Goal: Check status: Check status

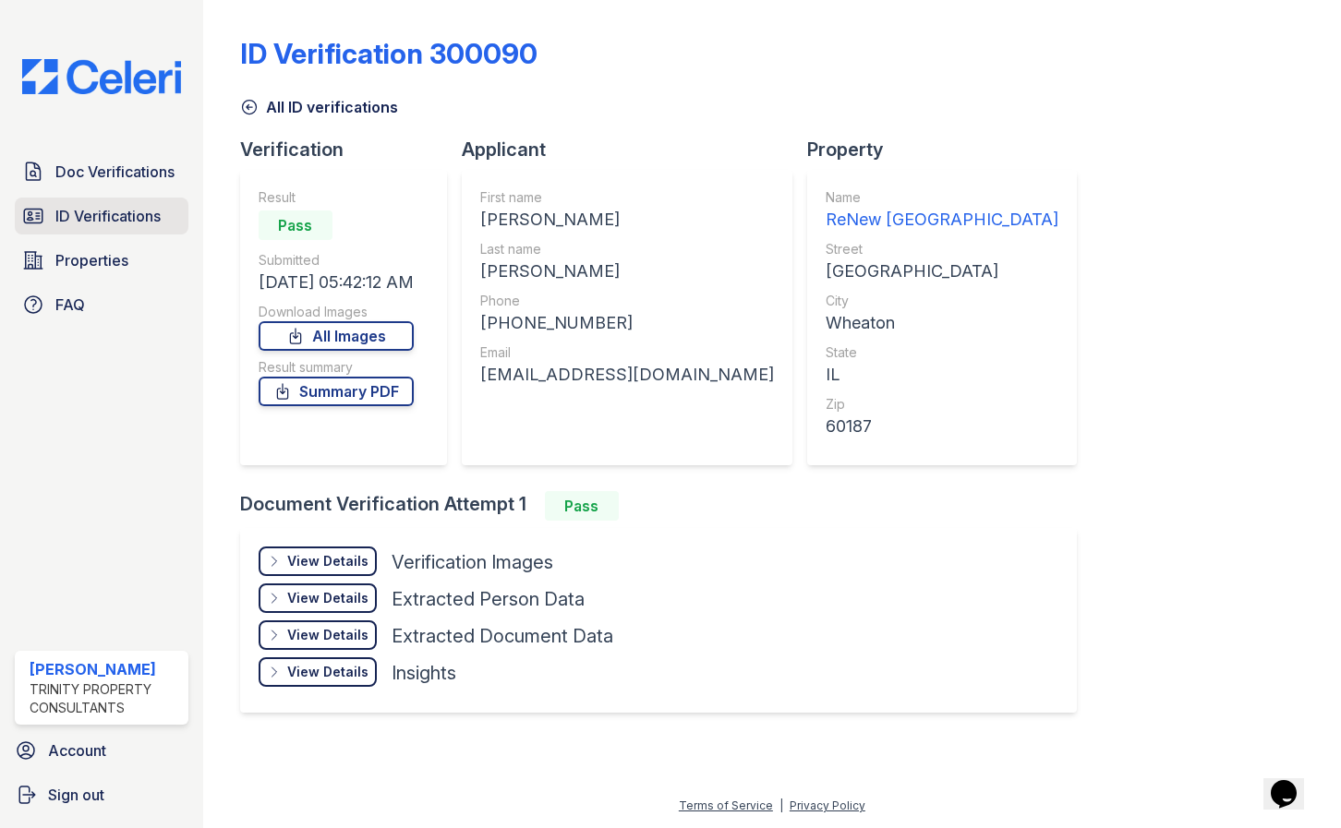
drag, startPoint x: 0, startPoint y: 0, endPoint x: 118, endPoint y: 207, distance: 238.3
click at [119, 207] on span "ID Verifications" at bounding box center [107, 216] width 105 height 22
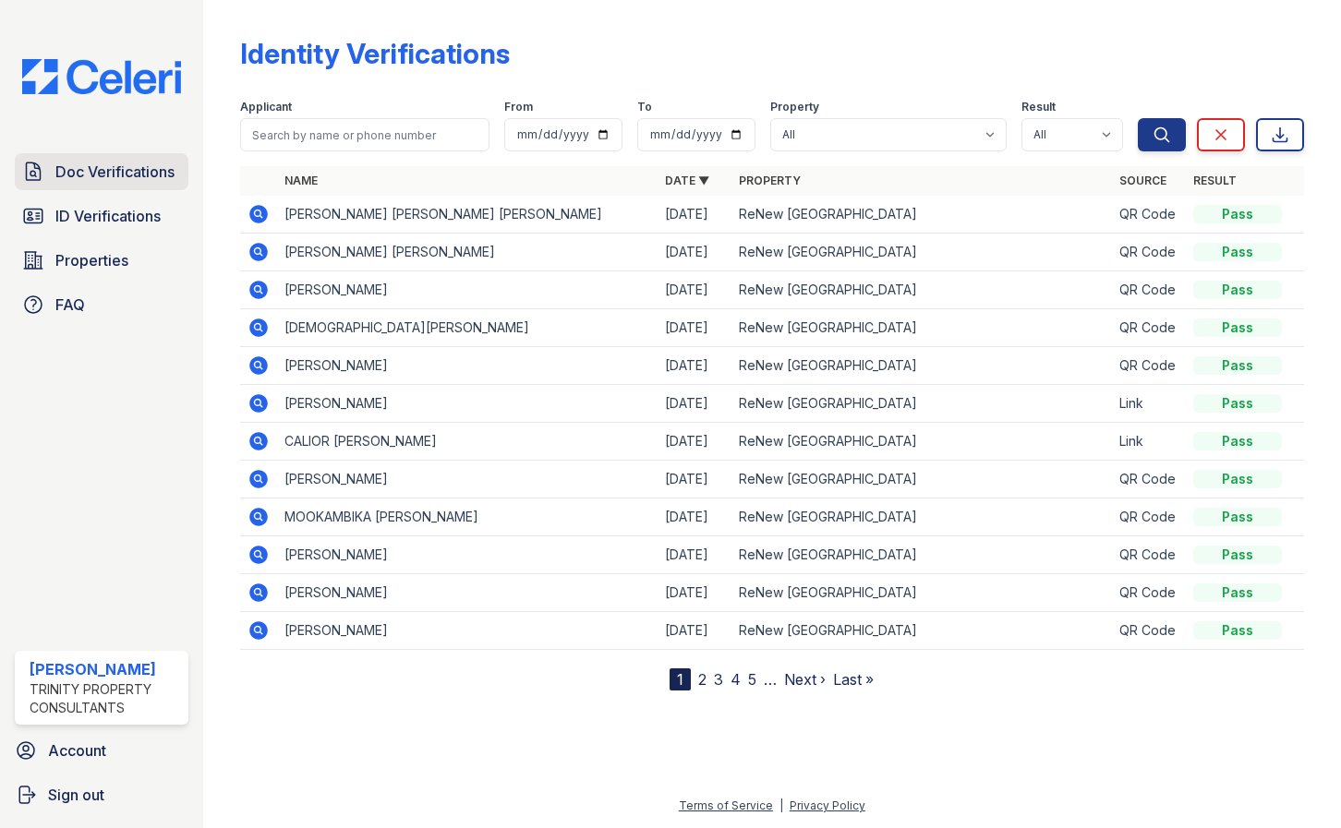
click at [127, 168] on span "Doc Verifications" at bounding box center [114, 172] width 119 height 22
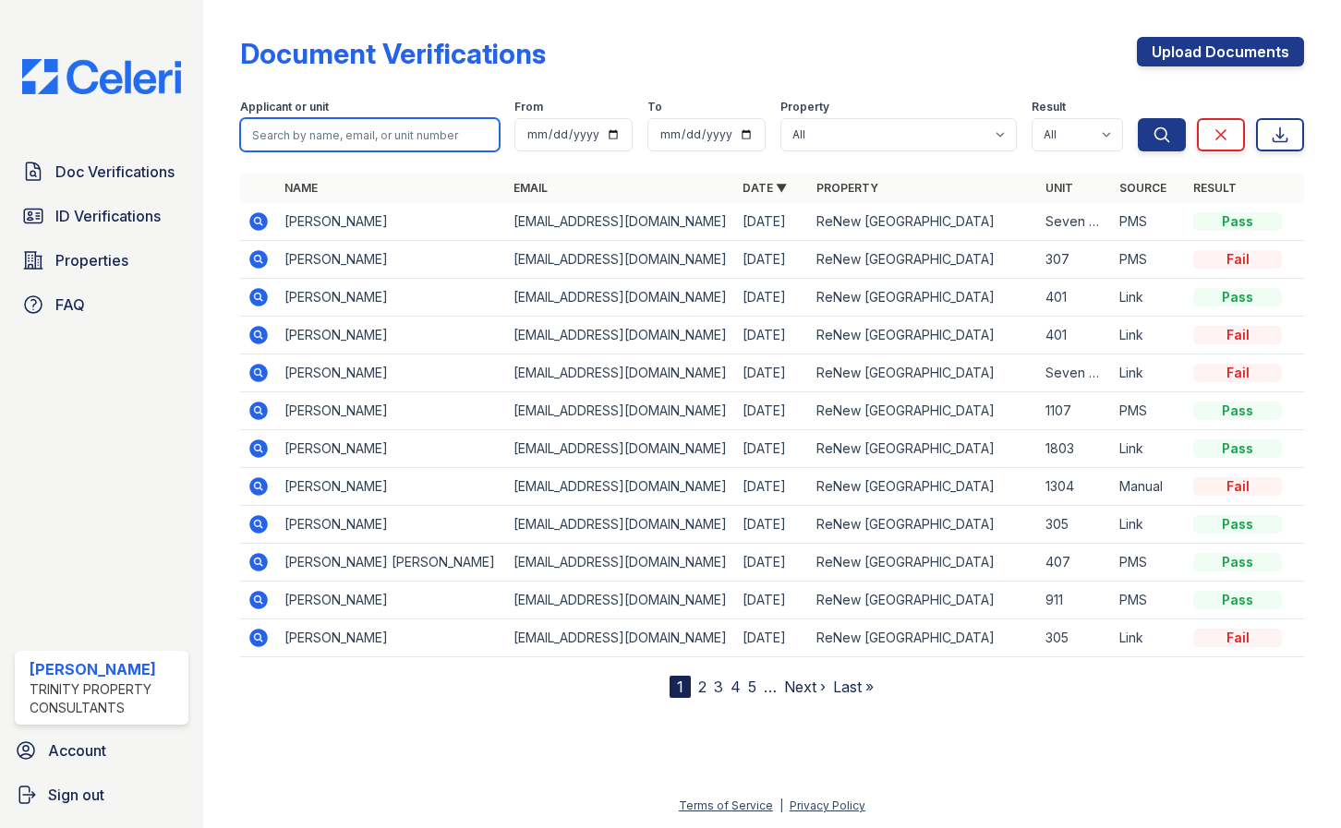
click at [359, 137] on input "search" at bounding box center [370, 134] width 260 height 33
type input "yousef"
click at [1138, 118] on button "Search" at bounding box center [1162, 134] width 48 height 33
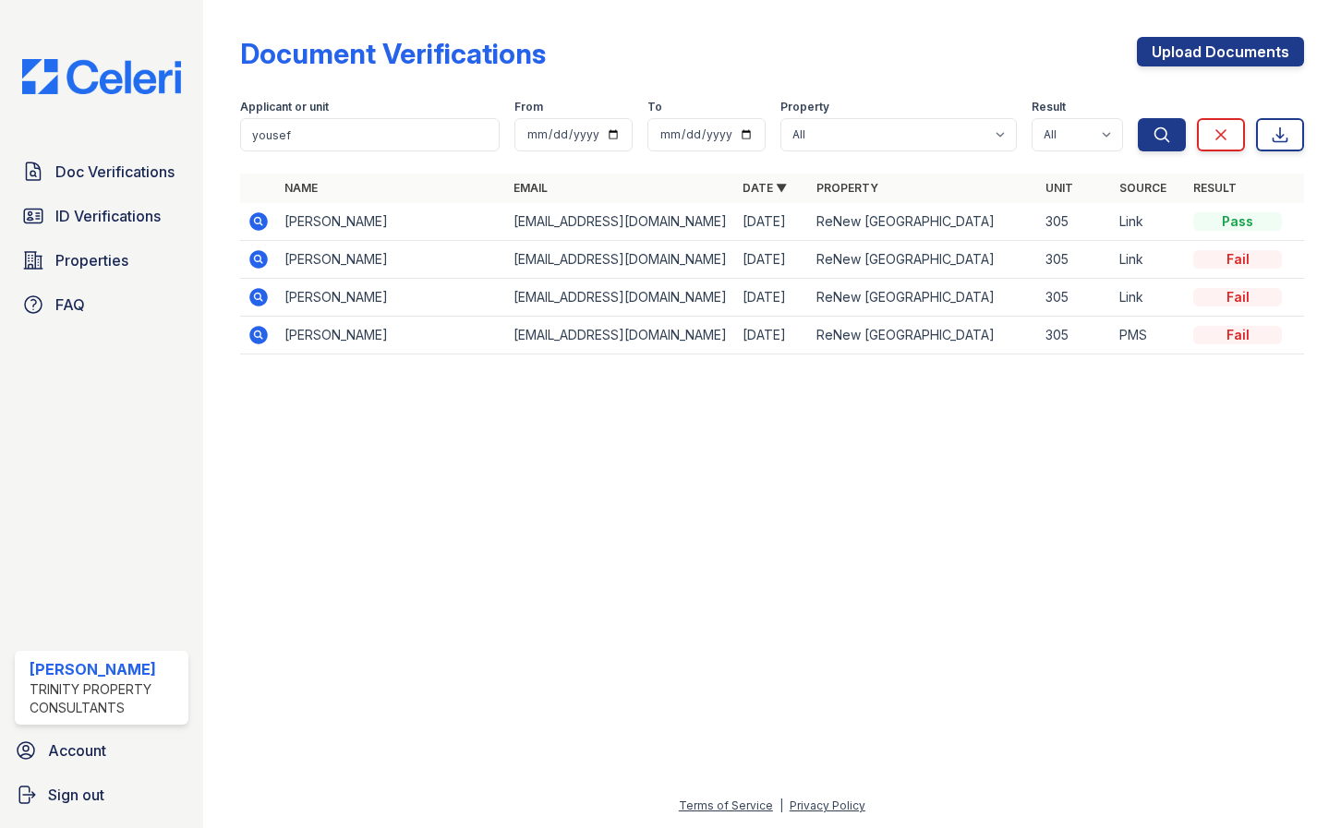
click at [258, 222] on icon at bounding box center [257, 220] width 5 height 5
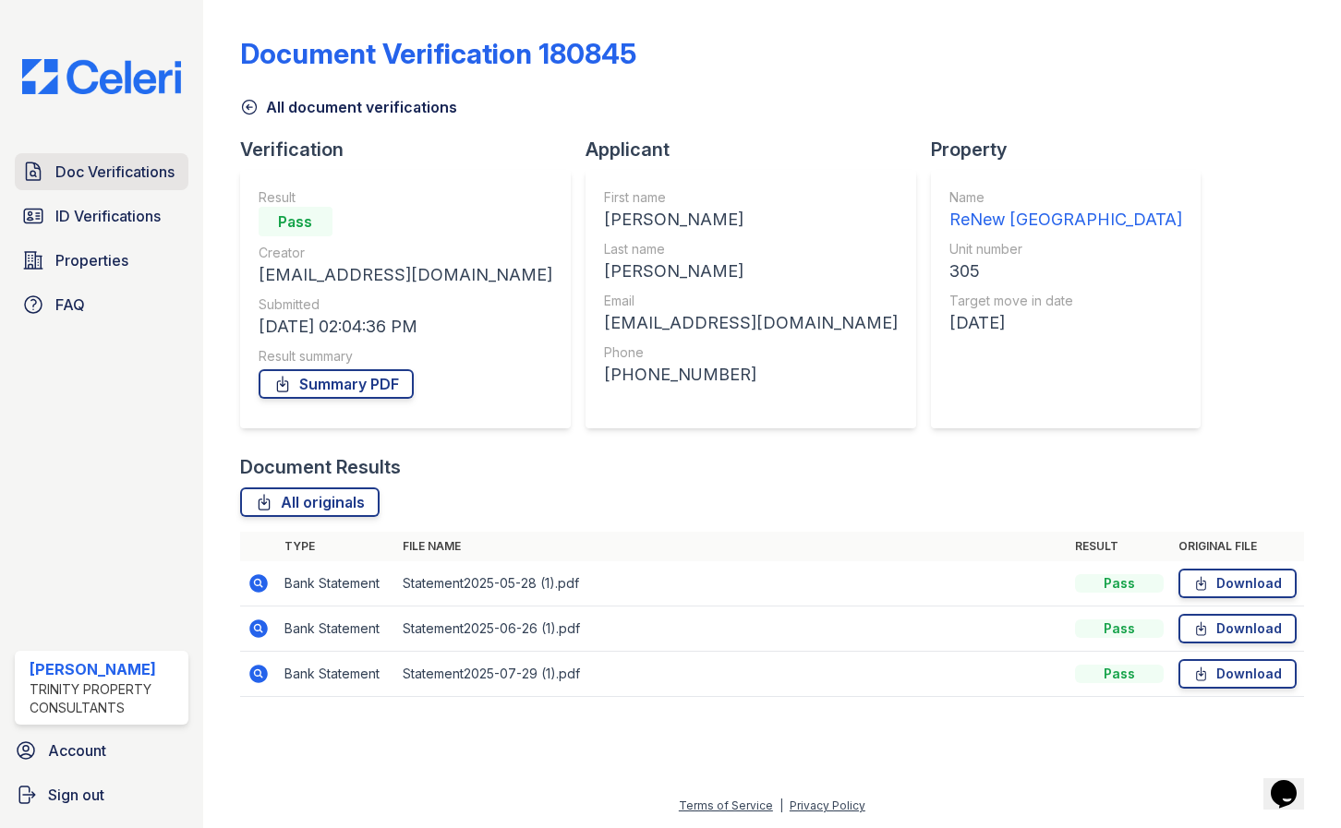
click at [86, 175] on span "Doc Verifications" at bounding box center [114, 172] width 119 height 22
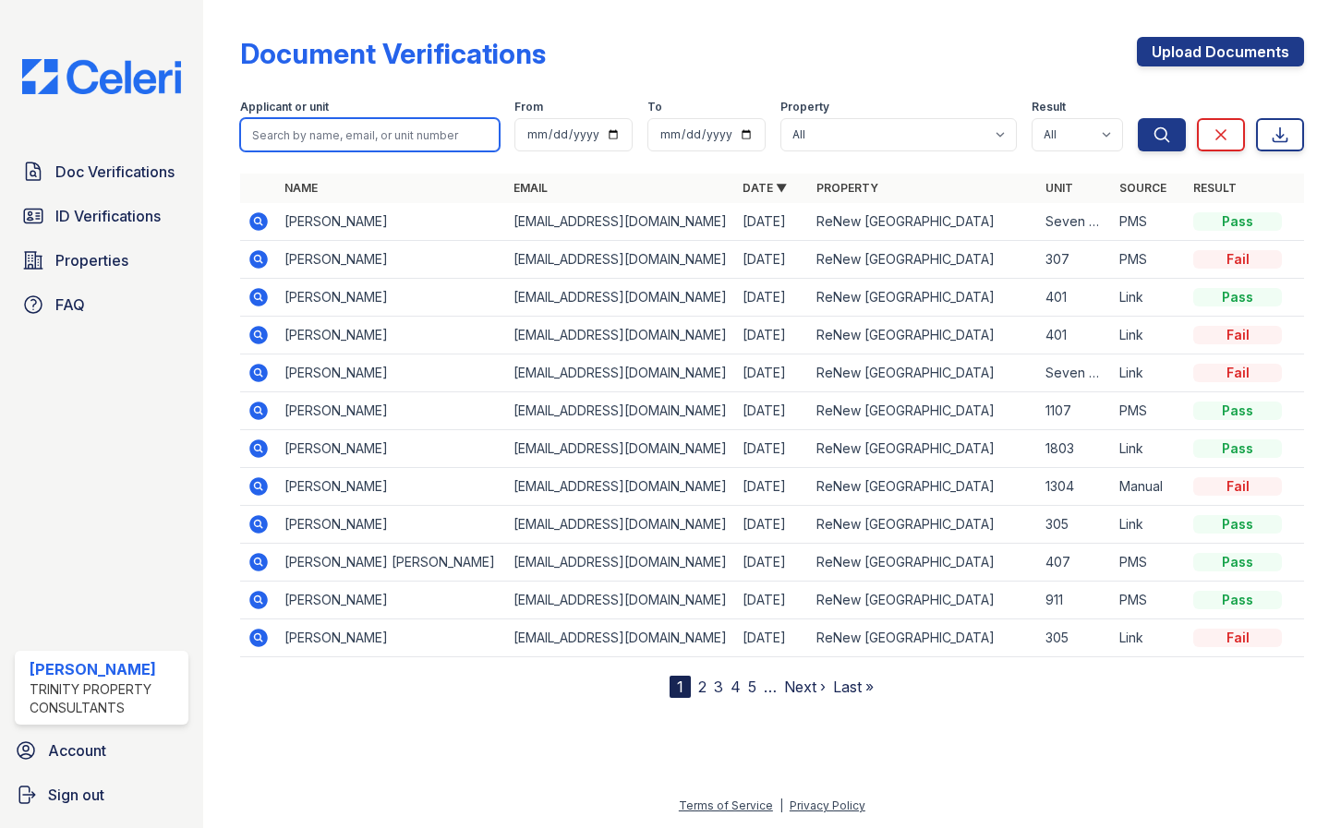
click at [320, 145] on input "search" at bounding box center [370, 134] width 260 height 33
type input "isai"
click at [1138, 118] on button "Search" at bounding box center [1162, 134] width 48 height 33
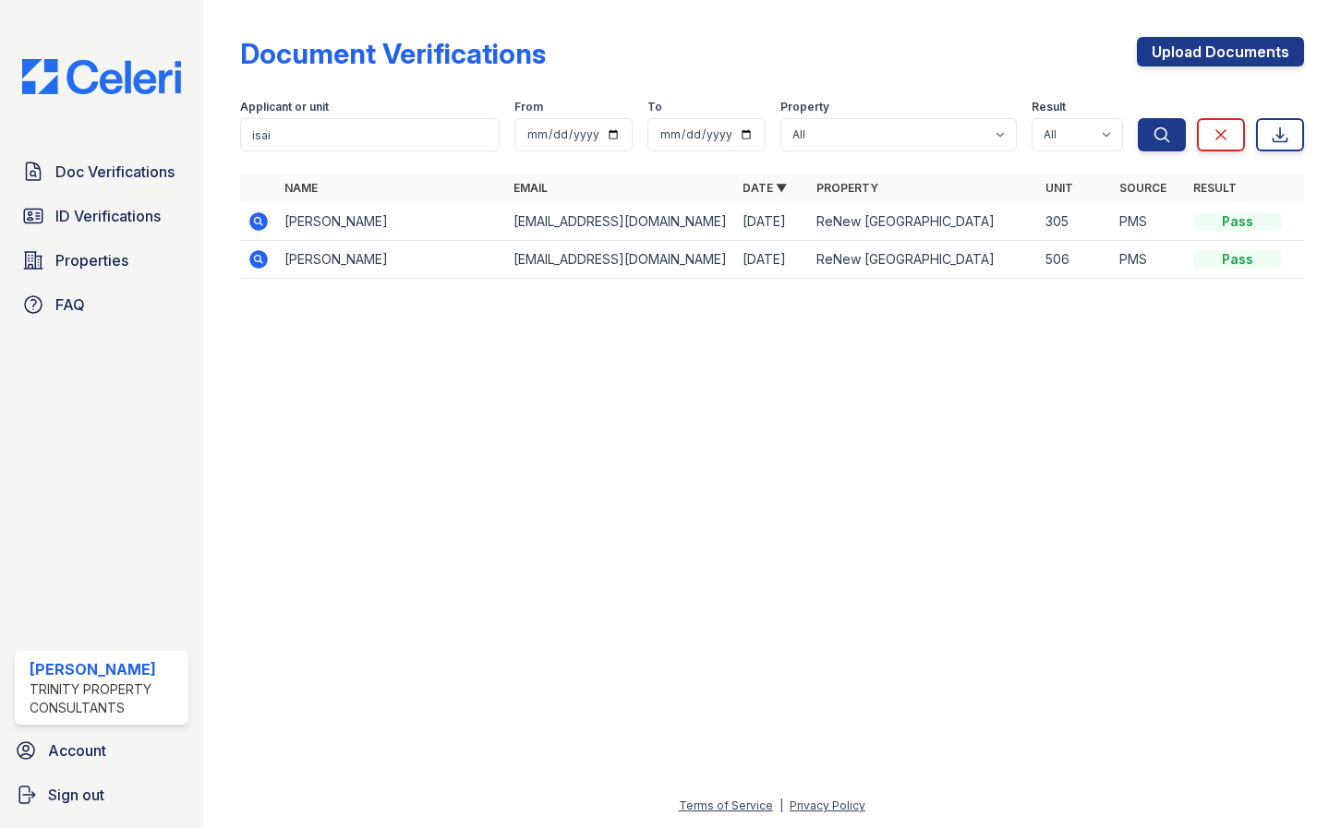
click at [258, 214] on icon at bounding box center [258, 221] width 18 height 18
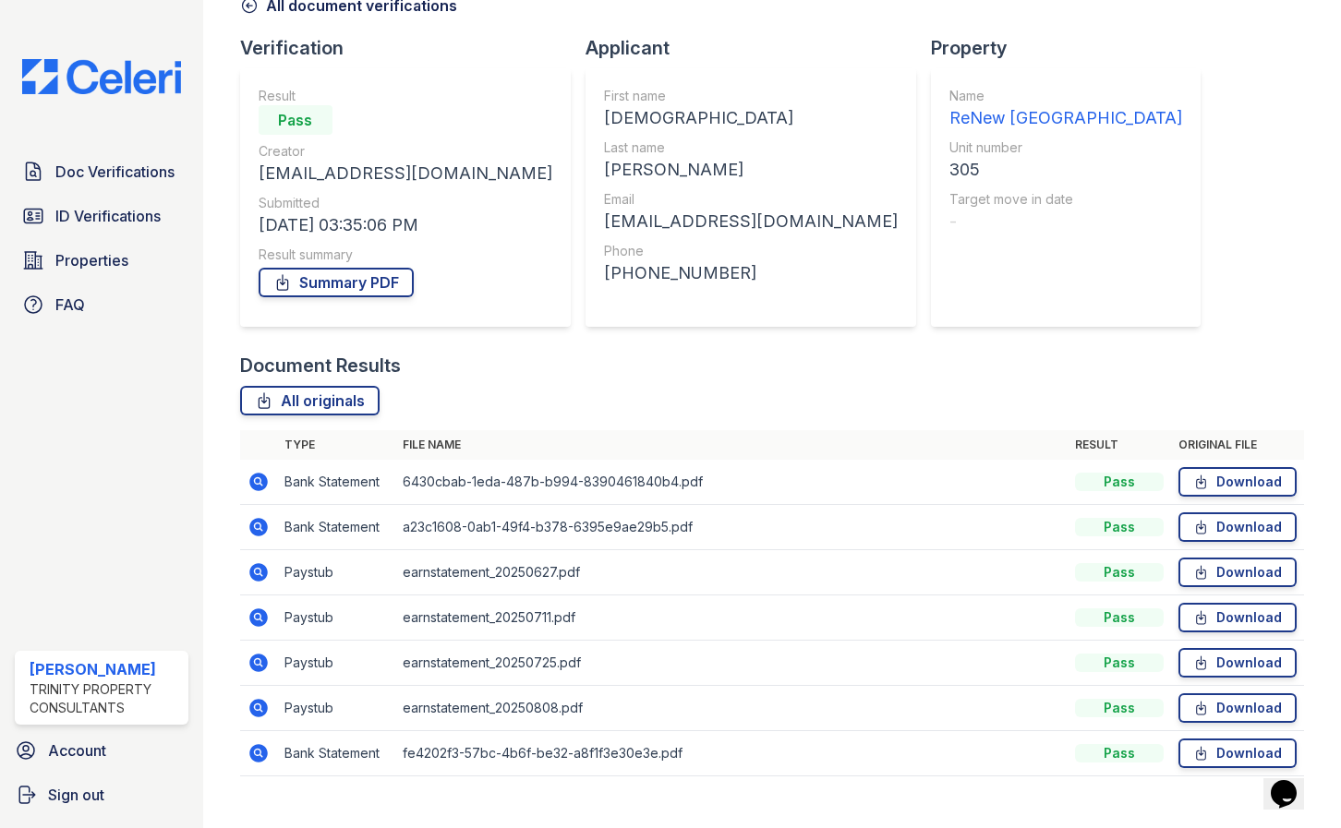
scroll to position [131, 0]
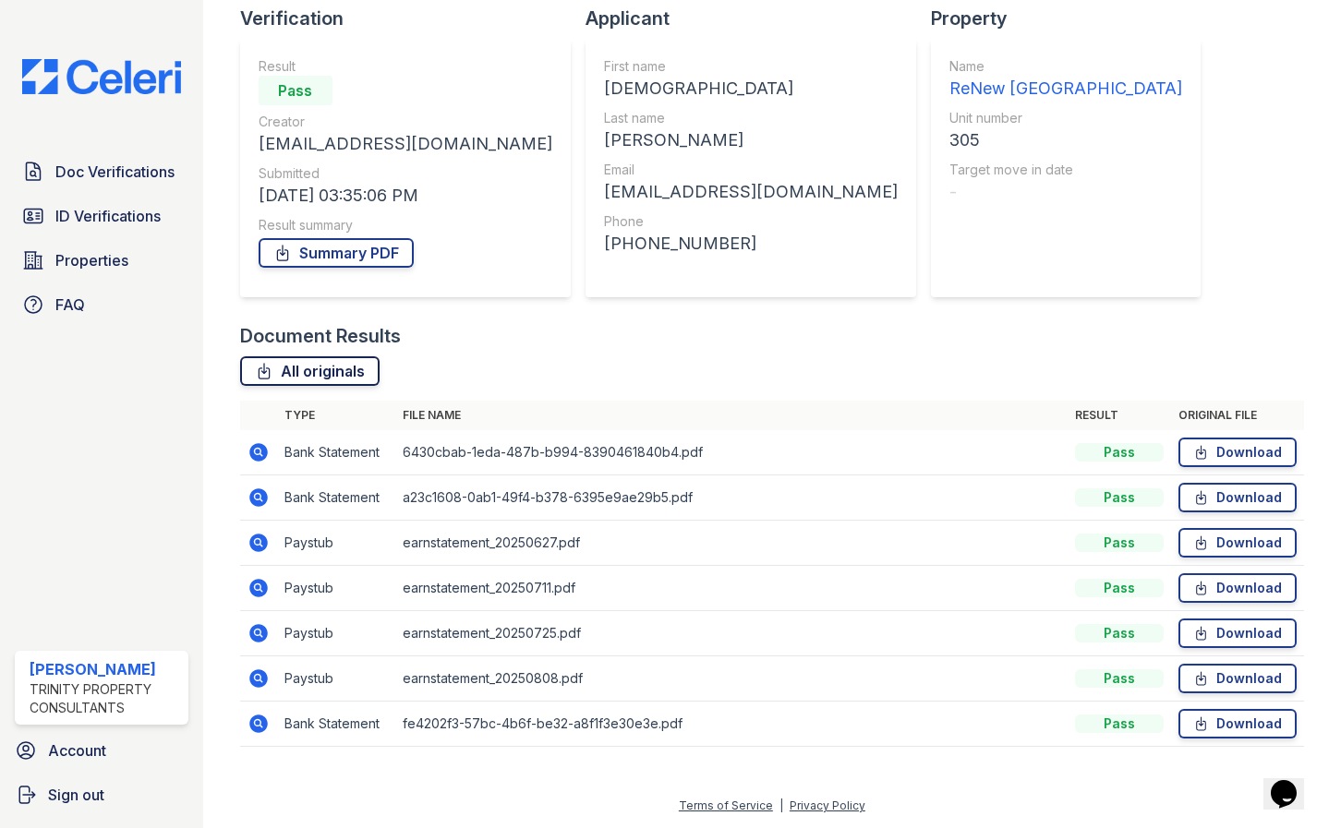
click at [299, 373] on link "All originals" at bounding box center [309, 371] width 139 height 30
click at [308, 257] on link "Summary PDF" at bounding box center [336, 253] width 155 height 30
click at [91, 527] on div "Doc Verifications ID Verifications Properties FAQ Sergio Salazar Trinity Proper…" at bounding box center [101, 414] width 203 height 828
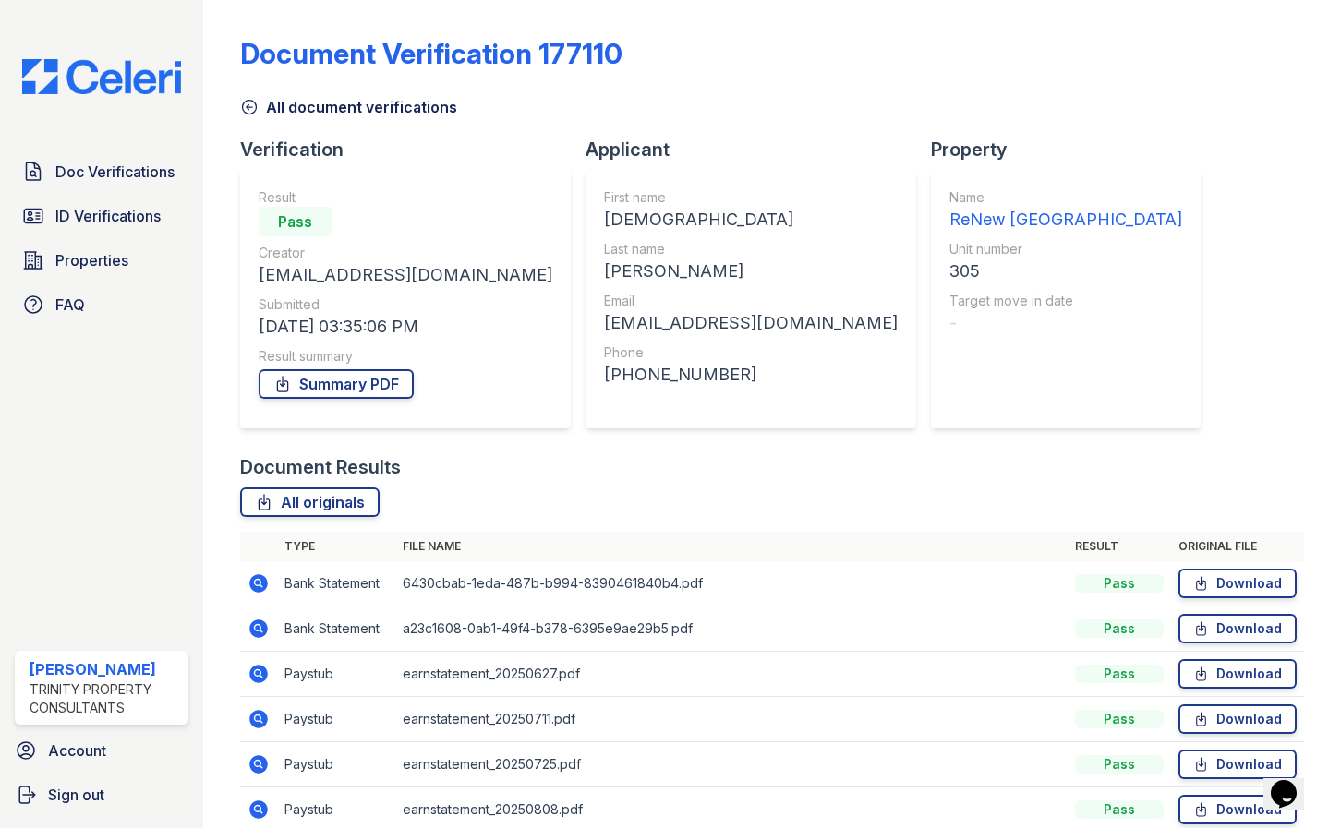
click at [107, 485] on div "Doc Verifications ID Verifications Properties FAQ Sergio Salazar Trinity Proper…" at bounding box center [101, 414] width 203 height 828
click at [114, 429] on div "Doc Verifications ID Verifications Properties FAQ Sergio Salazar Trinity Proper…" at bounding box center [101, 414] width 203 height 828
click at [352, 499] on link "All originals" at bounding box center [309, 503] width 139 height 30
drag, startPoint x: 103, startPoint y: 367, endPoint x: 127, endPoint y: 358, distance: 25.4
click at [103, 367] on div "Doc Verifications ID Verifications Properties FAQ Sergio Salazar Trinity Proper…" at bounding box center [101, 414] width 203 height 828
